Goal: Transaction & Acquisition: Purchase product/service

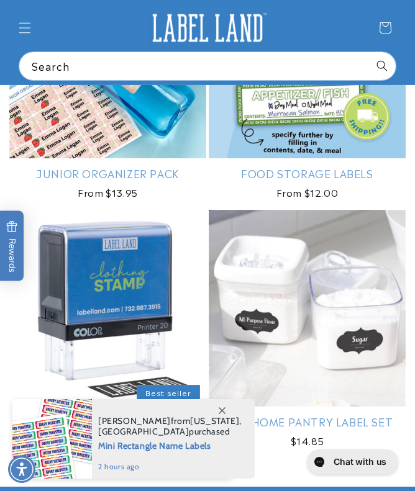
scroll to position [2319, 0]
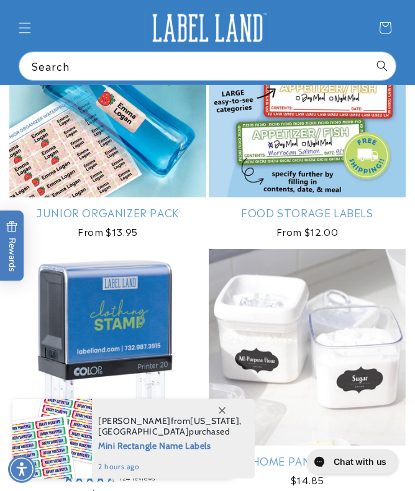
click at [71, 205] on link "Junior Organizer Pack" at bounding box center [107, 212] width 197 height 14
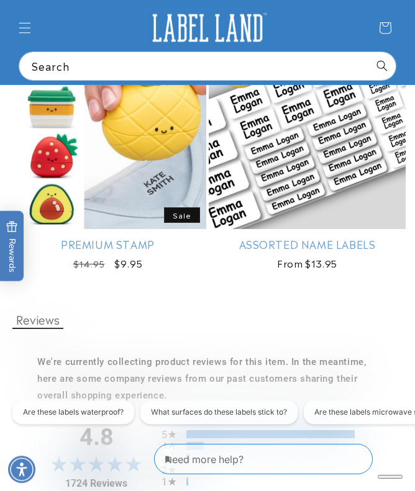
scroll to position [1823, 0]
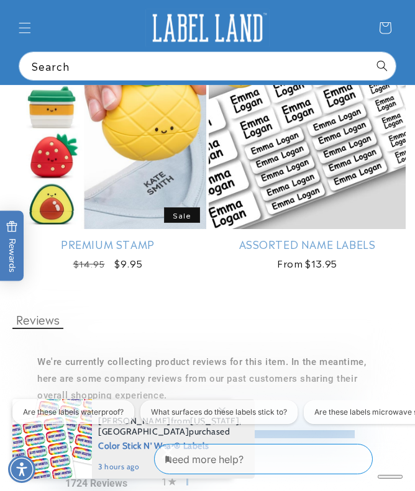
click at [327, 248] on link "Assorted Name Labels" at bounding box center [307, 244] width 197 height 14
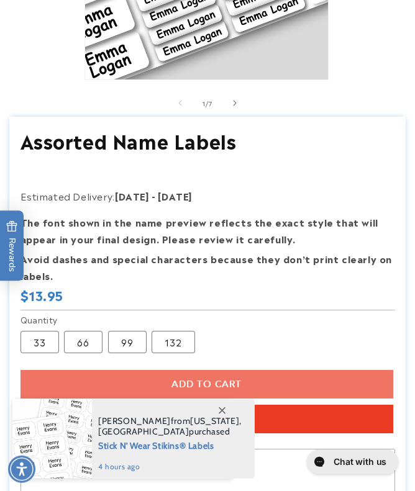
click at [338, 199] on section "Assorted Name Labels Assorted Name Labels Estimated Delivery: Aug 28 - Sep 03 T…" at bounding box center [207, 394] width 396 height 555
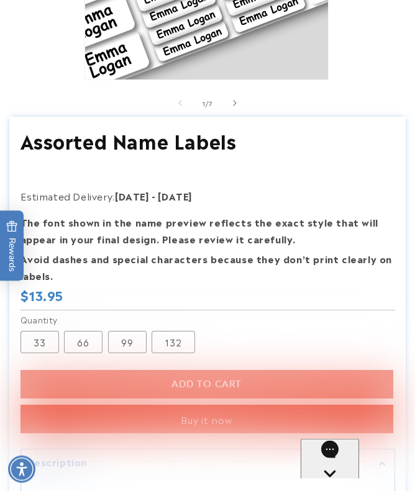
click at [238, 109] on span "Slide right" at bounding box center [234, 103] width 12 height 12
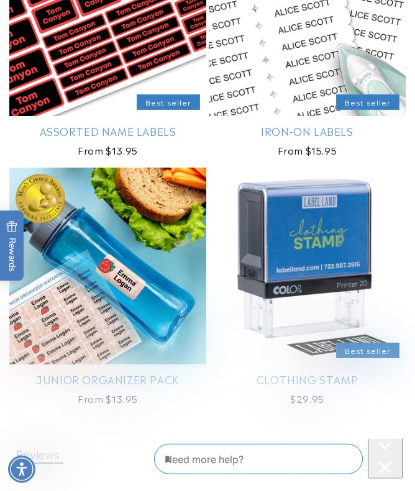
click at [349, 372] on link "Clothing Stamp" at bounding box center [307, 379] width 197 height 14
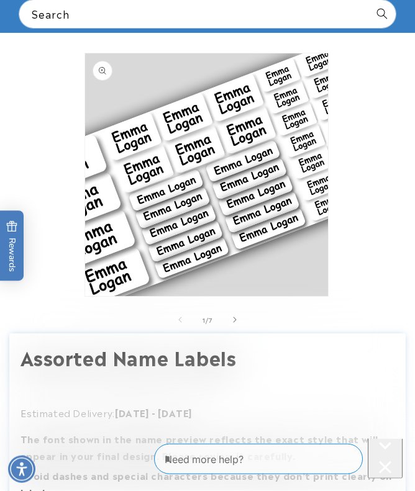
scroll to position [113, 0]
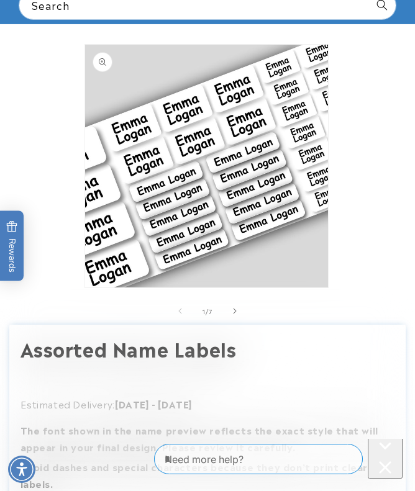
click at [236, 317] on icon "Slide right" at bounding box center [235, 311] width 4 height 12
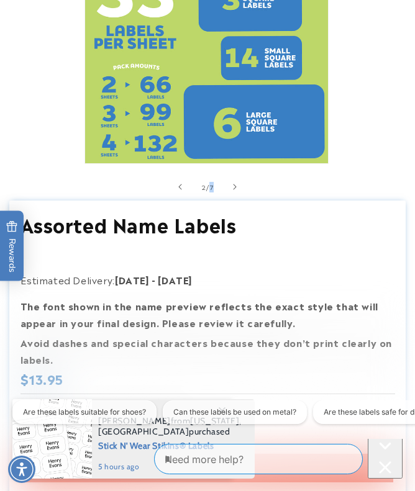
scroll to position [0, 344]
click at [271, 236] on h1 "Assorted Name Labels" at bounding box center [207, 224] width 374 height 24
click at [236, 193] on icon "Slide right" at bounding box center [235, 187] width 4 height 12
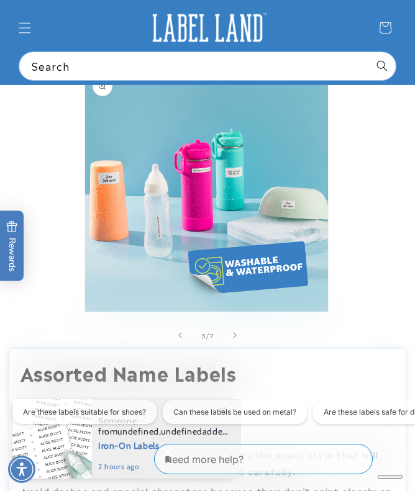
scroll to position [0, 0]
click at [233, 338] on icon "Slide right" at bounding box center [234, 336] width 3 height 6
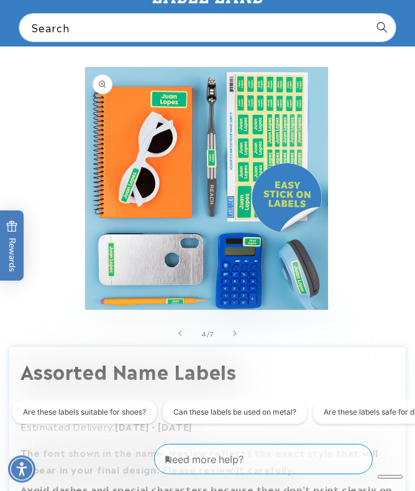
scroll to position [91, 0]
click at [236, 339] on icon "Slide right" at bounding box center [235, 333] width 4 height 12
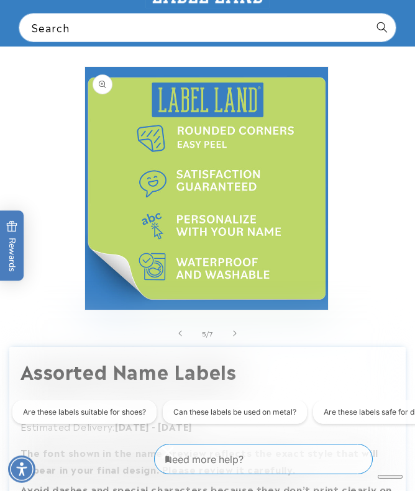
scroll to position [0, 688]
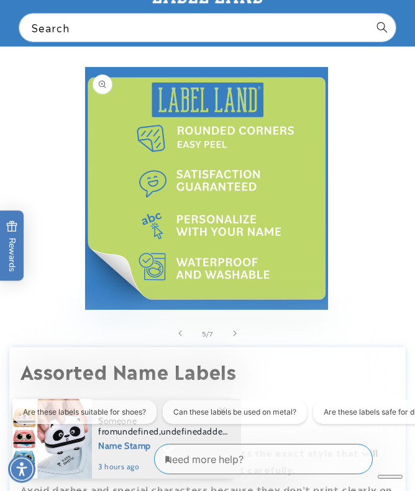
click at [238, 339] on span "Slide right" at bounding box center [234, 333] width 12 height 12
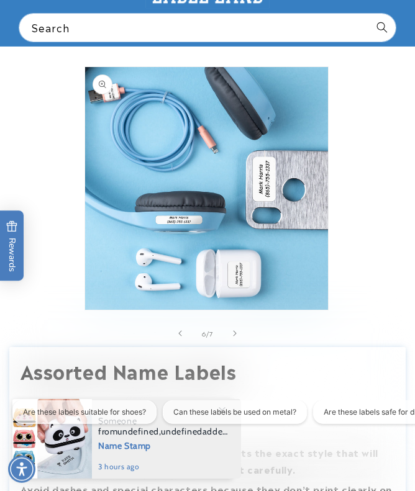
scroll to position [0, 0]
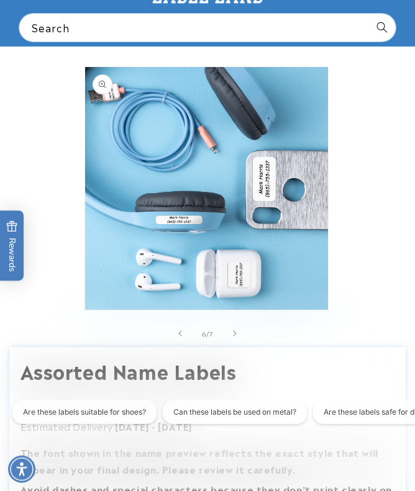
click at [240, 339] on span "Slide right" at bounding box center [234, 333] width 12 height 12
